Goal: Information Seeking & Learning: Learn about a topic

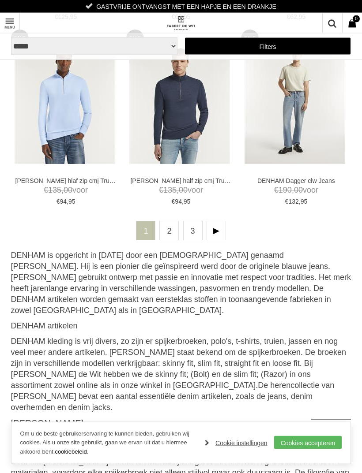
scroll to position [2181, 0]
click at [171, 227] on link "2" at bounding box center [168, 230] width 19 height 19
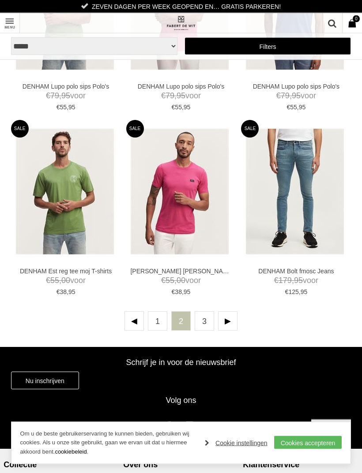
scroll to position [2086, 0]
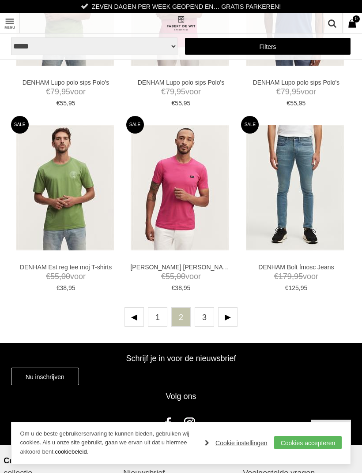
click at [207, 314] on link "3" at bounding box center [204, 316] width 19 height 19
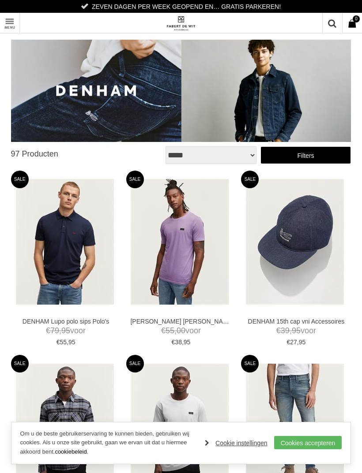
click at [15, 19] on link "Toon menu" at bounding box center [10, 23] width 20 height 20
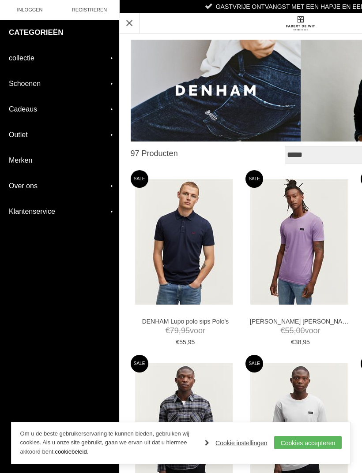
click at [89, 61] on link "collectie" at bounding box center [59, 57] width 119 height 25
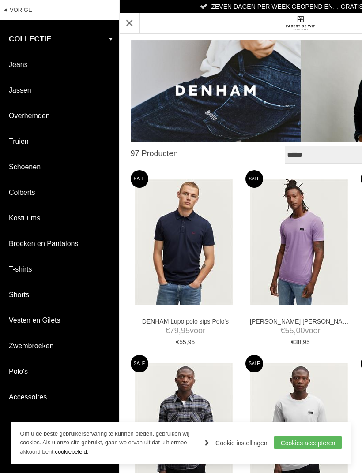
click at [49, 322] on link "Vesten en Gilets" at bounding box center [59, 320] width 119 height 25
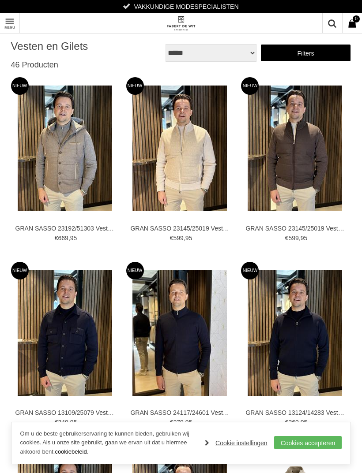
click at [25, 17] on div "****** 0 Artikelen € 0 , 00 Toon menu" at bounding box center [181, 23] width 362 height 20
click at [15, 26] on link "Toon menu" at bounding box center [10, 23] width 20 height 20
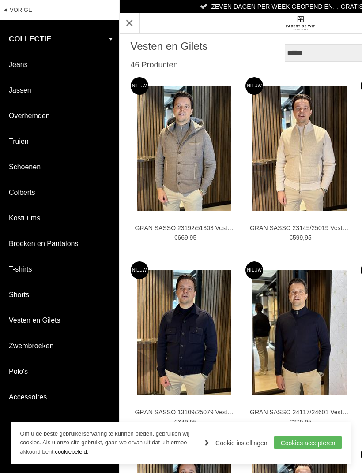
click at [24, 265] on link "T-shirts" at bounding box center [59, 269] width 119 height 25
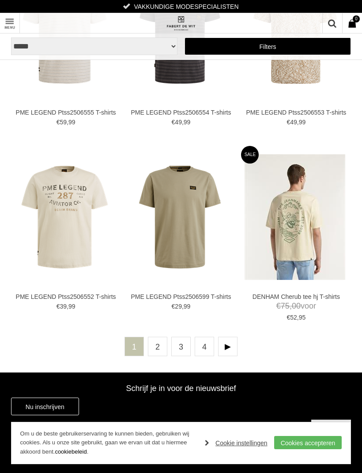
scroll to position [1964, 0]
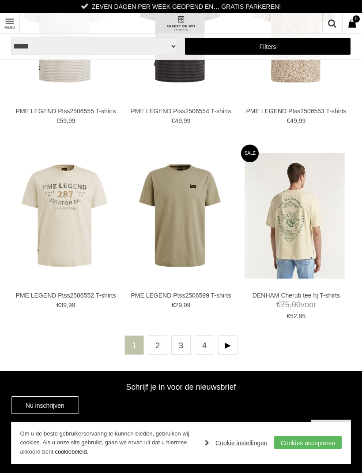
click at [158, 341] on link "2" at bounding box center [157, 345] width 19 height 19
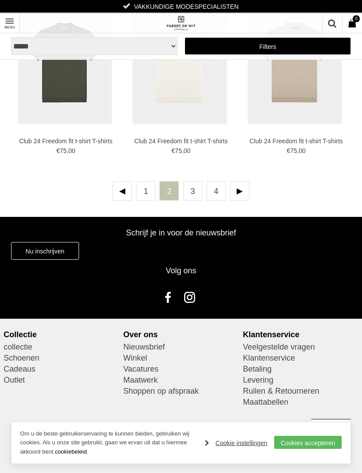
scroll to position [2110, 0]
click at [191, 195] on link "3" at bounding box center [192, 190] width 19 height 19
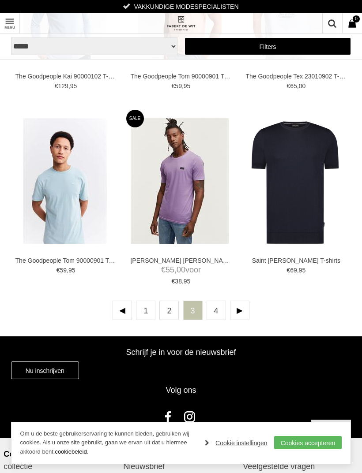
scroll to position [1992, 0]
